Goal: Task Accomplishment & Management: Manage account settings

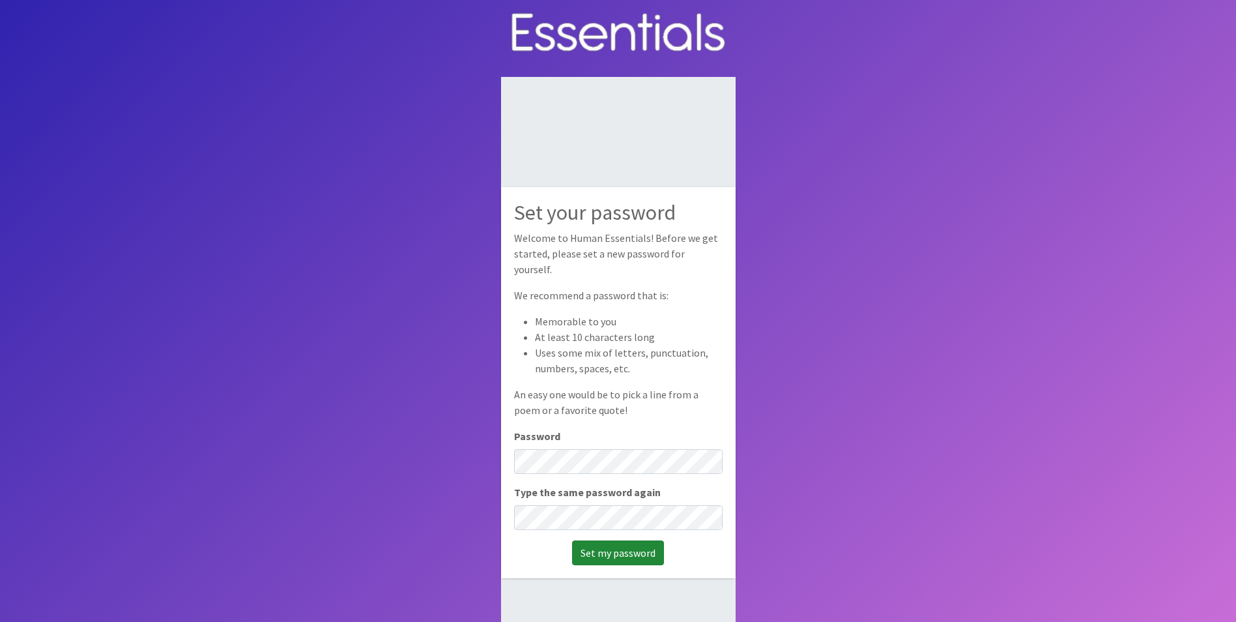
click at [610, 541] on input "Set my password" at bounding box center [618, 552] width 92 height 25
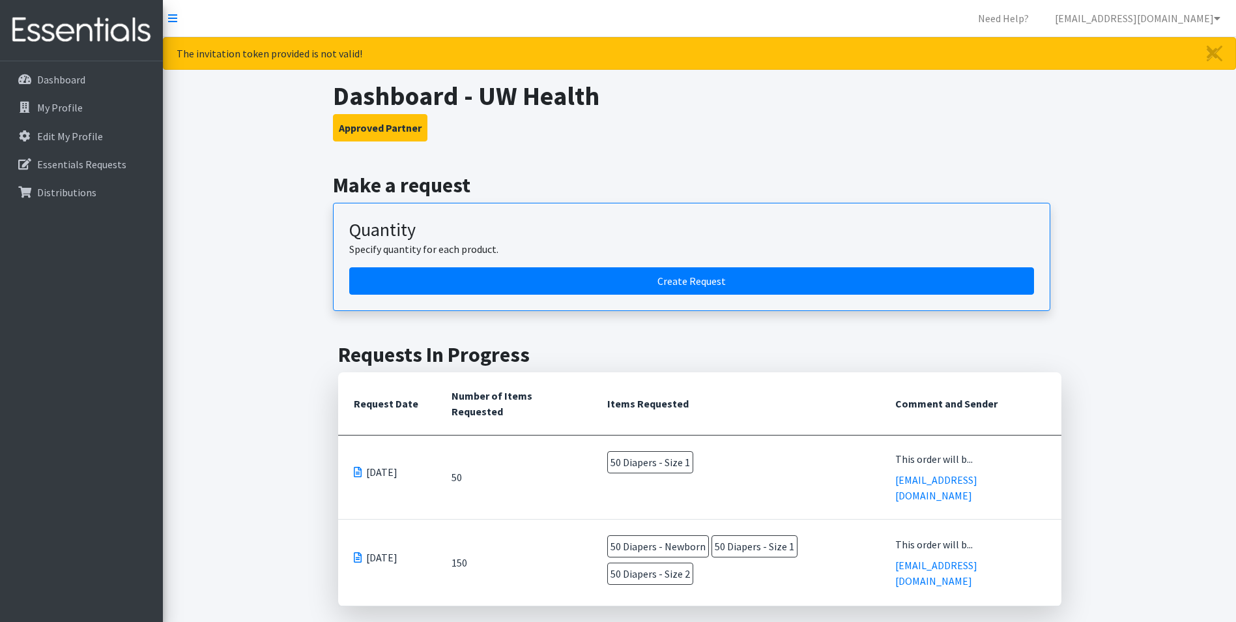
drag, startPoint x: 1180, startPoint y: 0, endPoint x: 930, endPoint y: 29, distance: 251.3
click at [930, 29] on nav "Need Help? astaff3@uwhealth.org Organization Settings My Co-Workers My Profile …" at bounding box center [699, 18] width 1073 height 37
click at [169, 18] on icon at bounding box center [172, 18] width 9 height 10
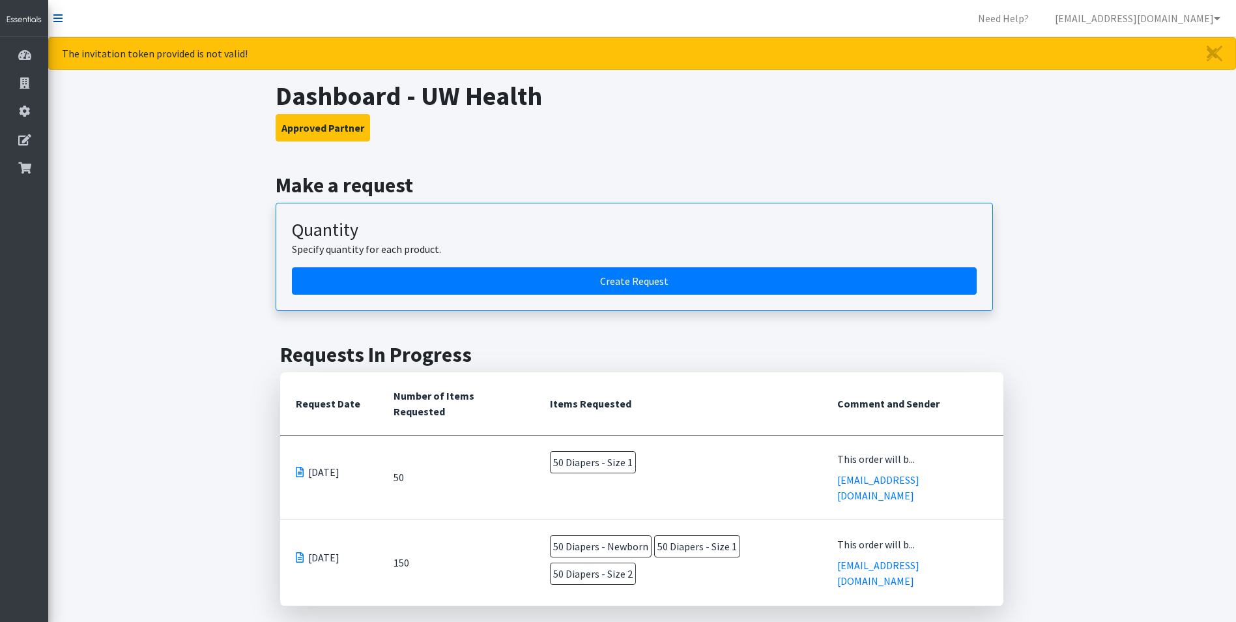
click at [58, 21] on icon at bounding box center [57, 18] width 9 height 10
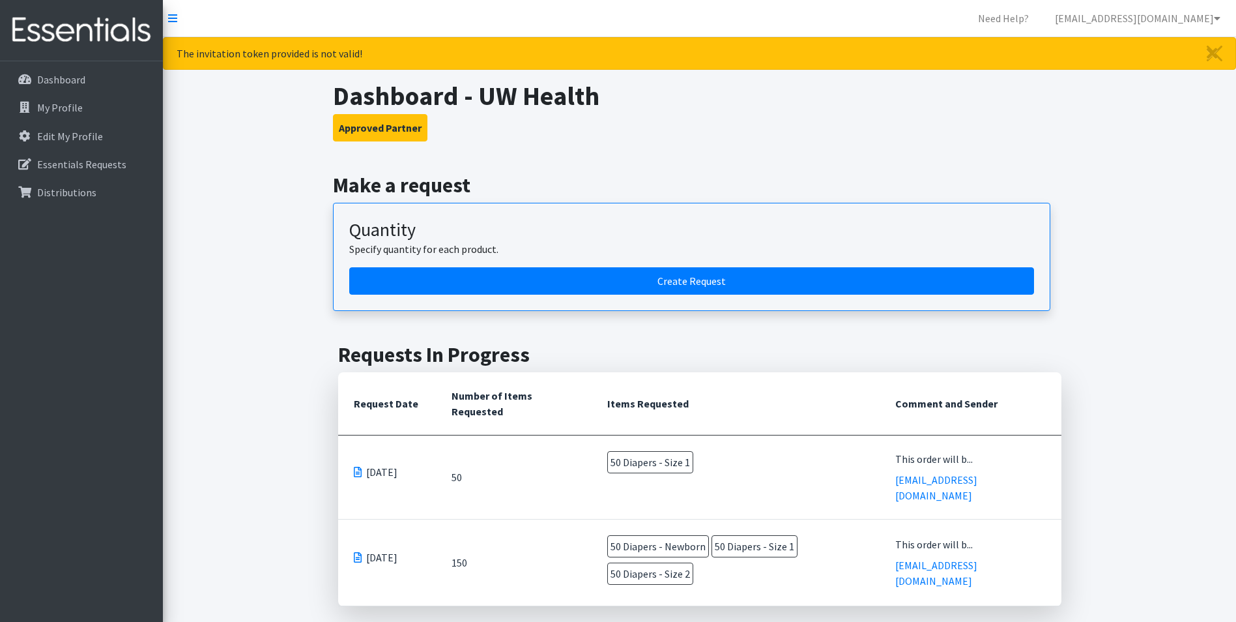
drag, startPoint x: 1140, startPoint y: 1, endPoint x: 281, endPoint y: 120, distance: 866.9
click at [100, 74] on link "Dashboard" at bounding box center [81, 79] width 152 height 26
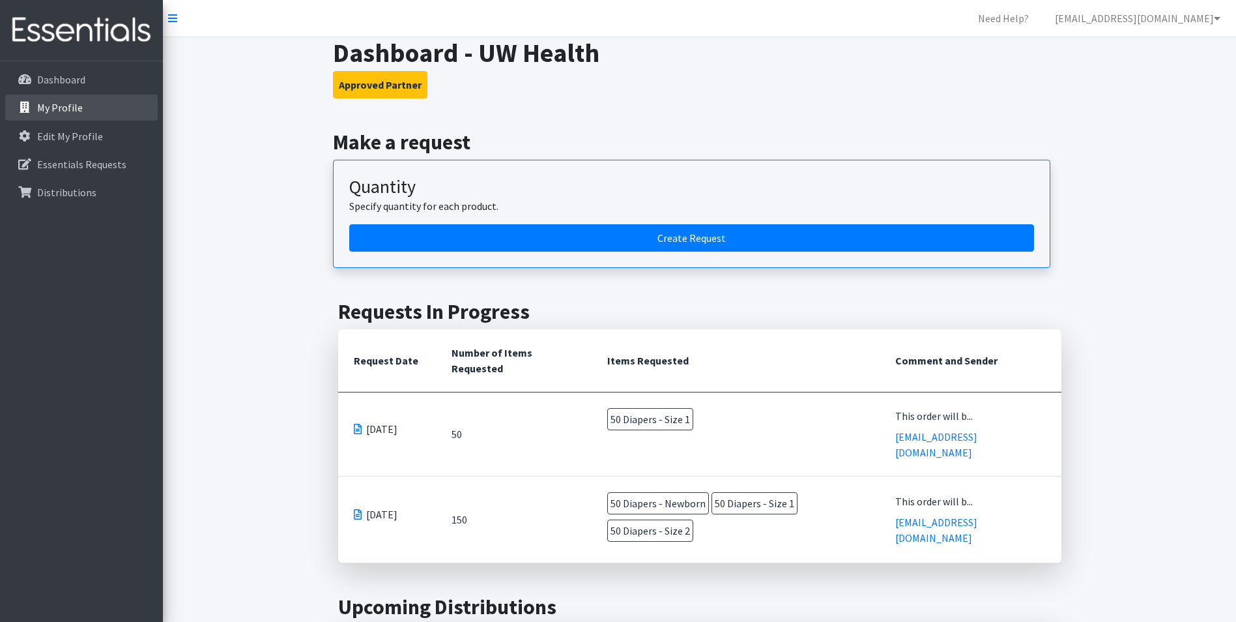
click at [89, 98] on link "My Profile" at bounding box center [81, 107] width 152 height 26
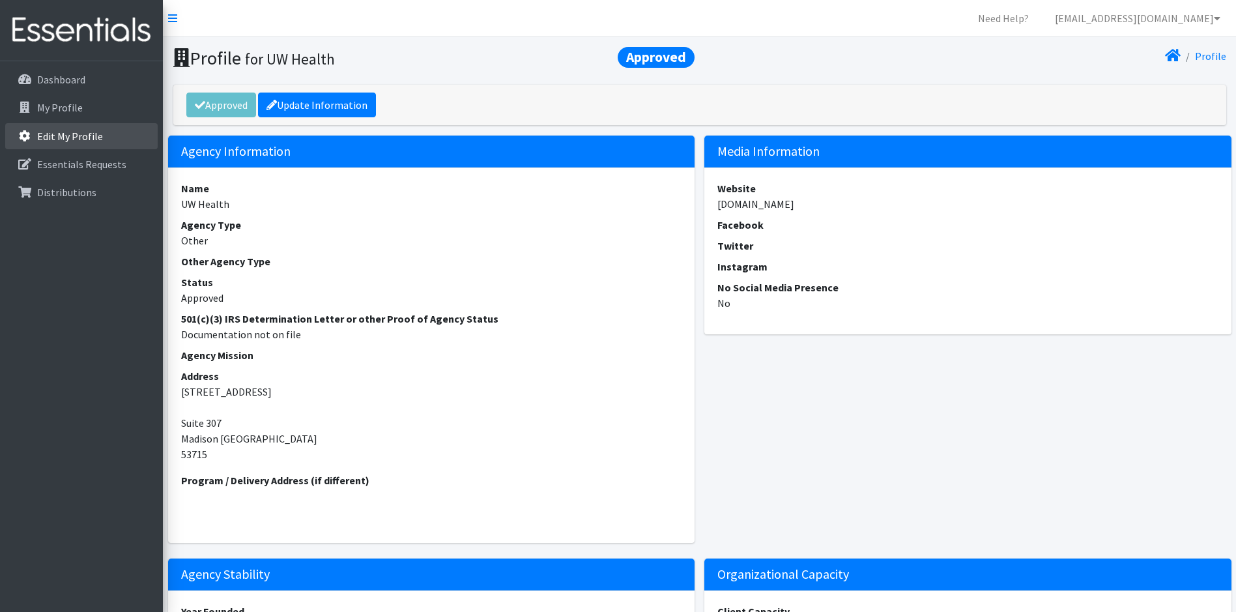
click at [89, 132] on p "Edit My Profile" at bounding box center [70, 136] width 66 height 13
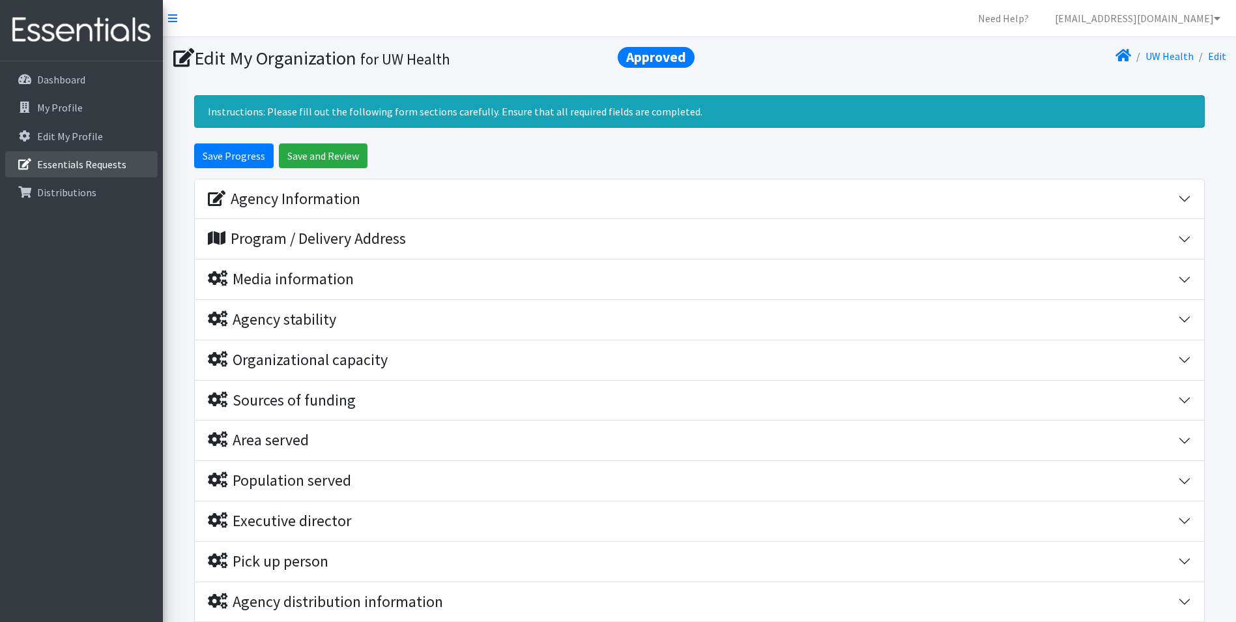
click at [92, 158] on p "Essentials Requests" at bounding box center [81, 164] width 89 height 13
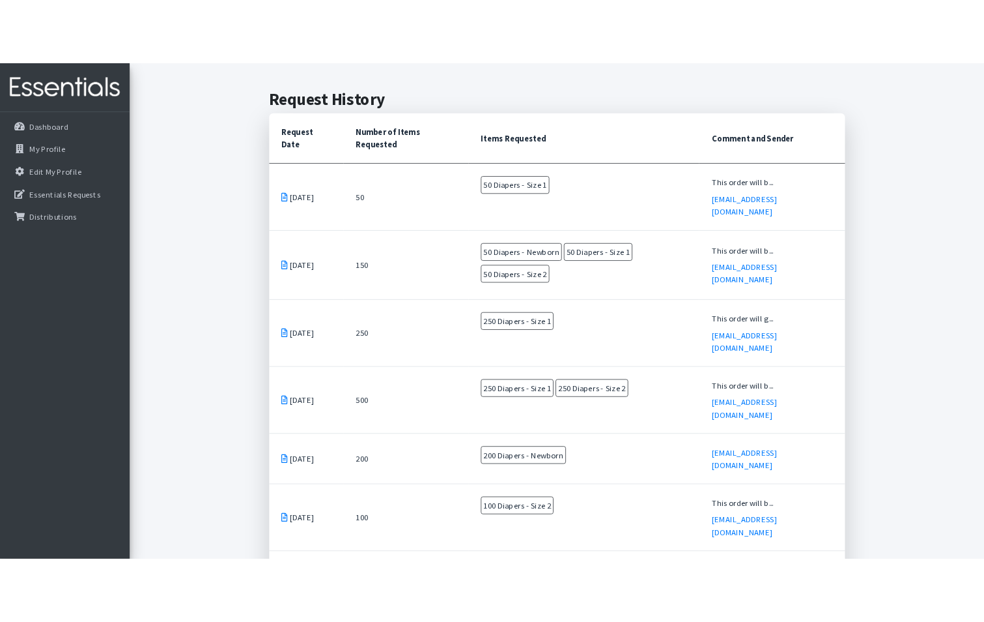
scroll to position [280, 0]
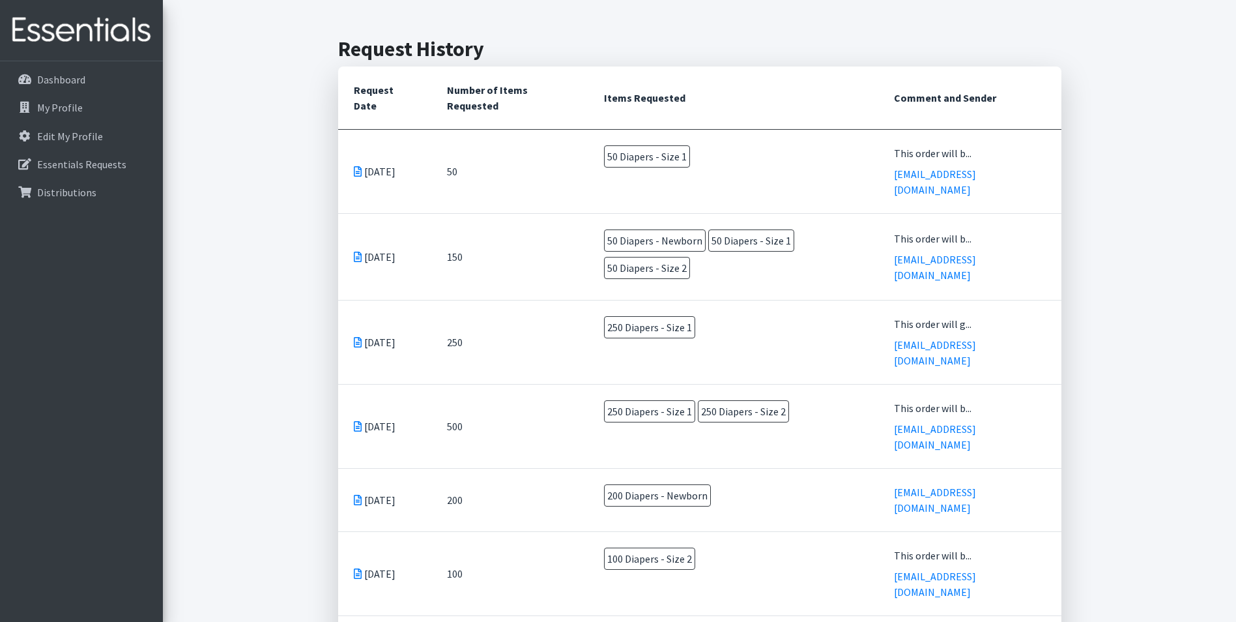
click at [1125, 33] on div "Essentials Requests for [PERSON_NAME] Staff Home UW Health Essentials Requests …" at bounding box center [699, 344] width 1073 height 1174
